Goal: Information Seeking & Learning: Learn about a topic

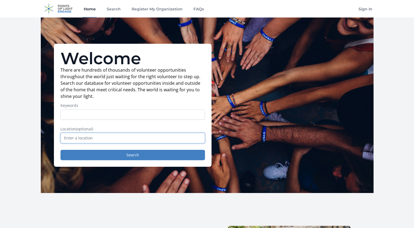
click at [124, 138] on input "text" at bounding box center [132, 138] width 144 height 10
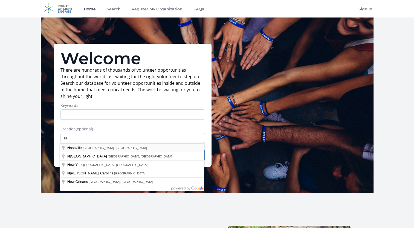
type input "[GEOGRAPHIC_DATA], [GEOGRAPHIC_DATA], [GEOGRAPHIC_DATA]"
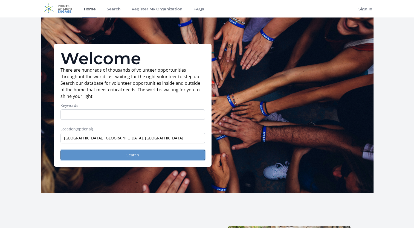
click at [115, 155] on button "Search" at bounding box center [132, 155] width 144 height 10
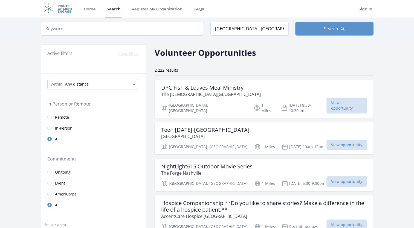
click at [61, 118] on span "Remote" at bounding box center [62, 117] width 14 height 5
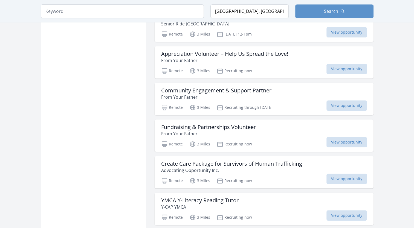
scroll to position [406, 0]
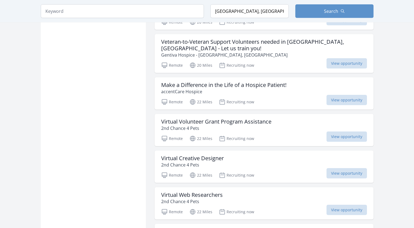
scroll to position [1296, 0]
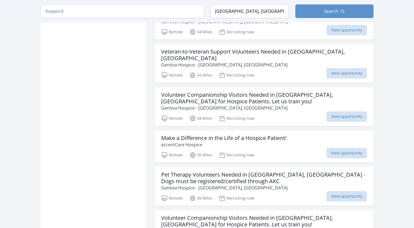
scroll to position [2278, 0]
